Goal: Find specific page/section: Find specific page/section

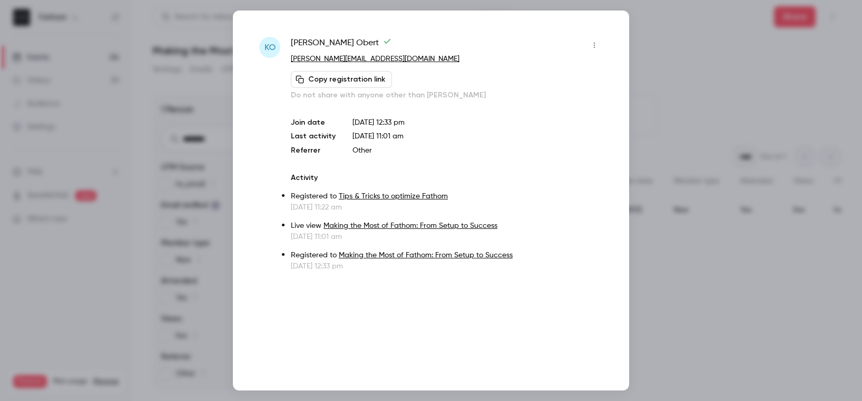
click at [672, 35] on div at bounding box center [431, 200] width 862 height 401
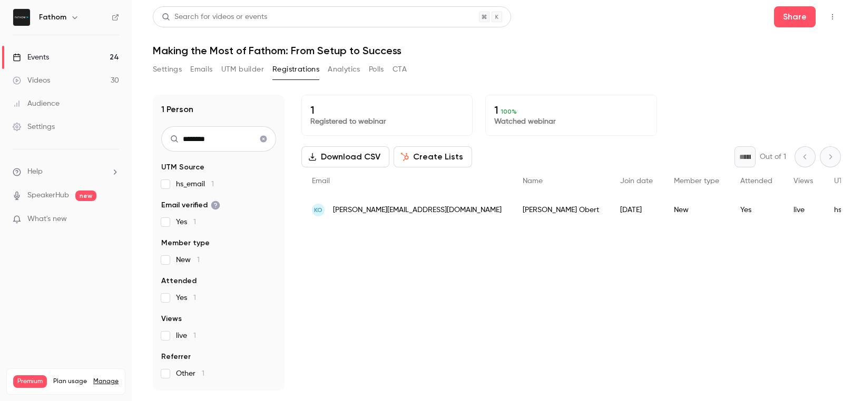
click at [212, 136] on input "********" at bounding box center [218, 138] width 115 height 25
type input "******"
